Goal: Feedback & Contribution: Contribute content

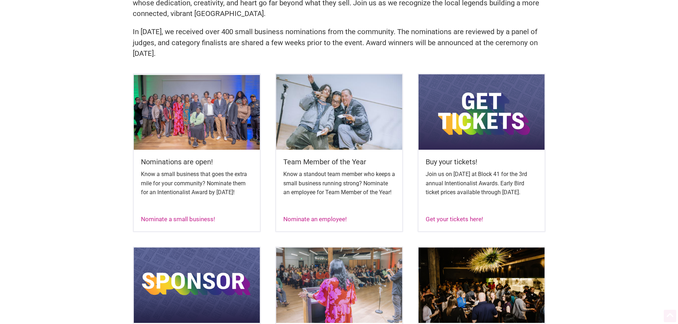
scroll to position [237, 0]
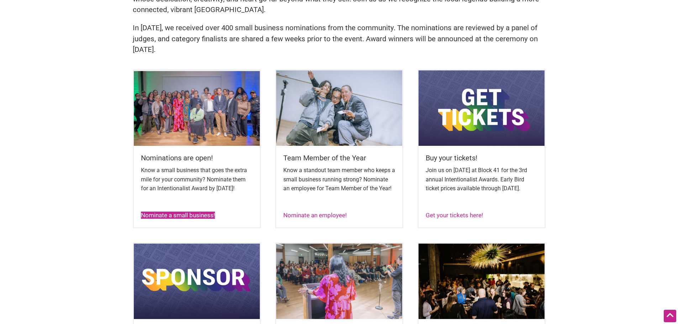
click at [199, 219] on link "Nominate a small business!" at bounding box center [178, 215] width 74 height 7
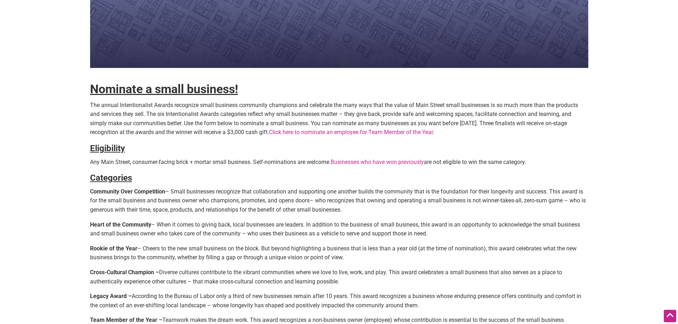
scroll to position [190, 0]
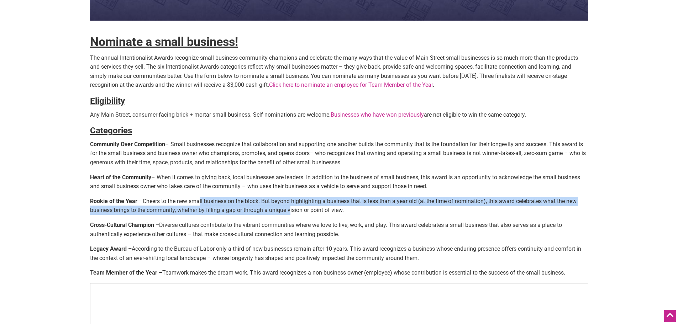
drag, startPoint x: 196, startPoint y: 201, endPoint x: 287, endPoint y: 213, distance: 91.6
click at [287, 213] on p "Rookie of the Year – Cheers to the new small business on the block. But beyond …" at bounding box center [339, 206] width 498 height 18
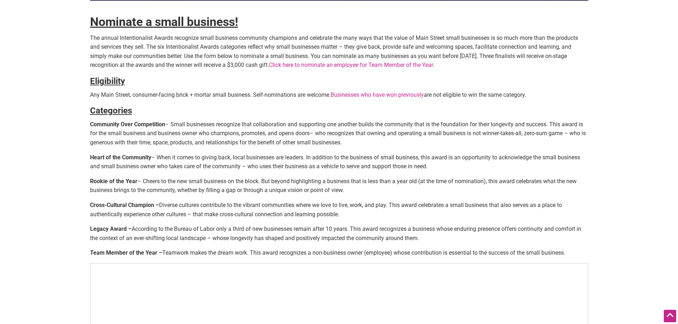
scroll to position [237, 0]
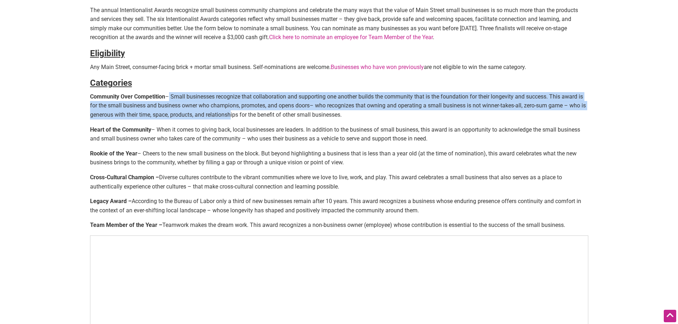
drag, startPoint x: 167, startPoint y: 96, endPoint x: 236, endPoint y: 111, distance: 71.0
click at [236, 111] on p "Community Over Competition – Small businesses recognize that collaboration and …" at bounding box center [339, 105] width 498 height 27
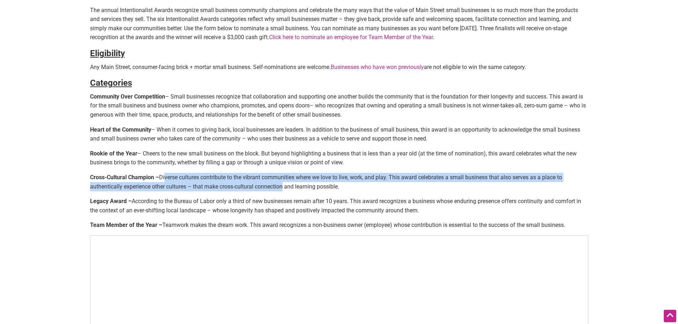
drag, startPoint x: 172, startPoint y: 177, endPoint x: 285, endPoint y: 182, distance: 112.9
click at [285, 182] on p "Cross-Cultural Champion – Diverse cultures contribute to the vibrant communitie…" at bounding box center [339, 182] width 498 height 18
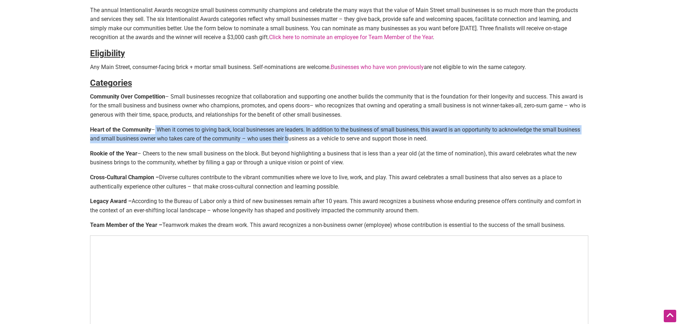
drag, startPoint x: 154, startPoint y: 130, endPoint x: 287, endPoint y: 139, distance: 133.3
click at [287, 139] on p "Heart of the Community – When it comes to giving back, local businesses are lea…" at bounding box center [339, 134] width 498 height 18
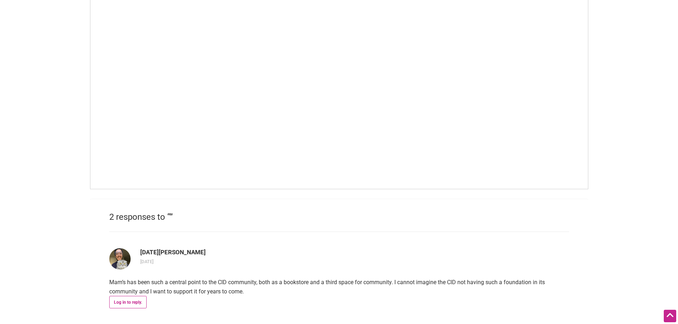
scroll to position [474, 0]
